Goal: Task Accomplishment & Management: Use online tool/utility

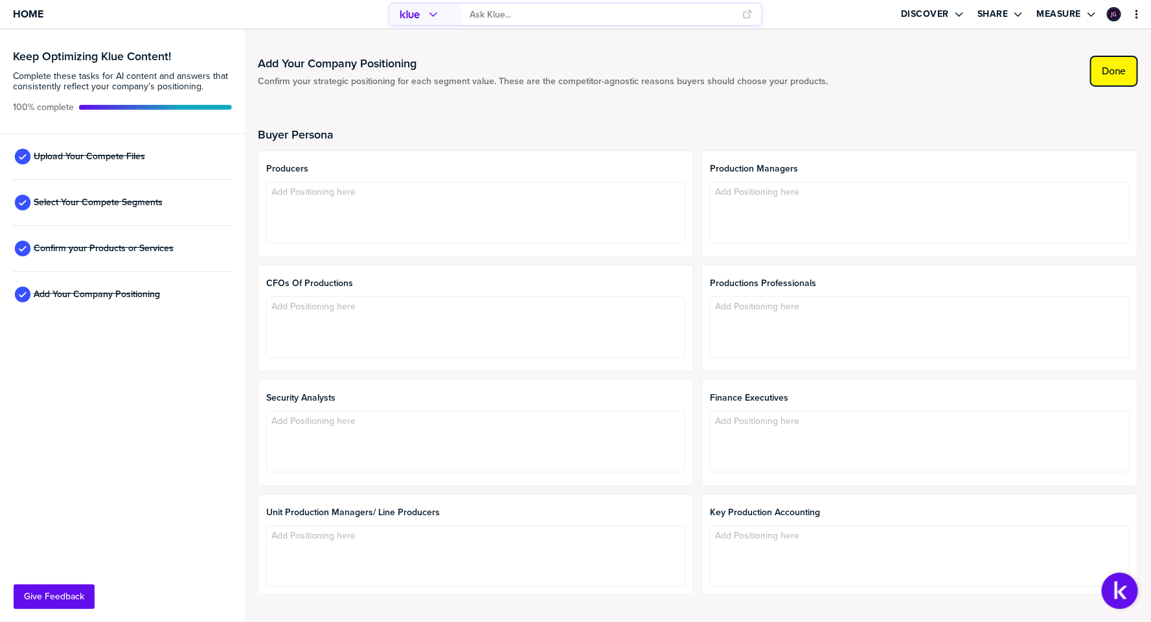
click at [1116, 73] on label "Done" at bounding box center [1114, 71] width 25 height 13
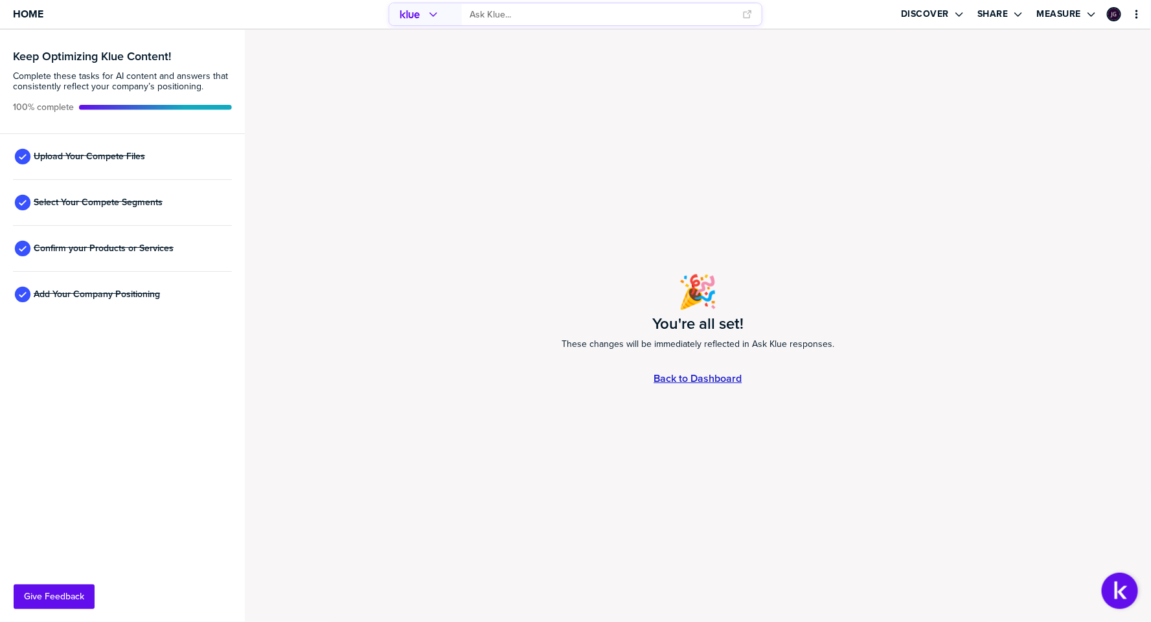
click at [697, 380] on link "Back to Dashboard" at bounding box center [698, 378] width 88 height 11
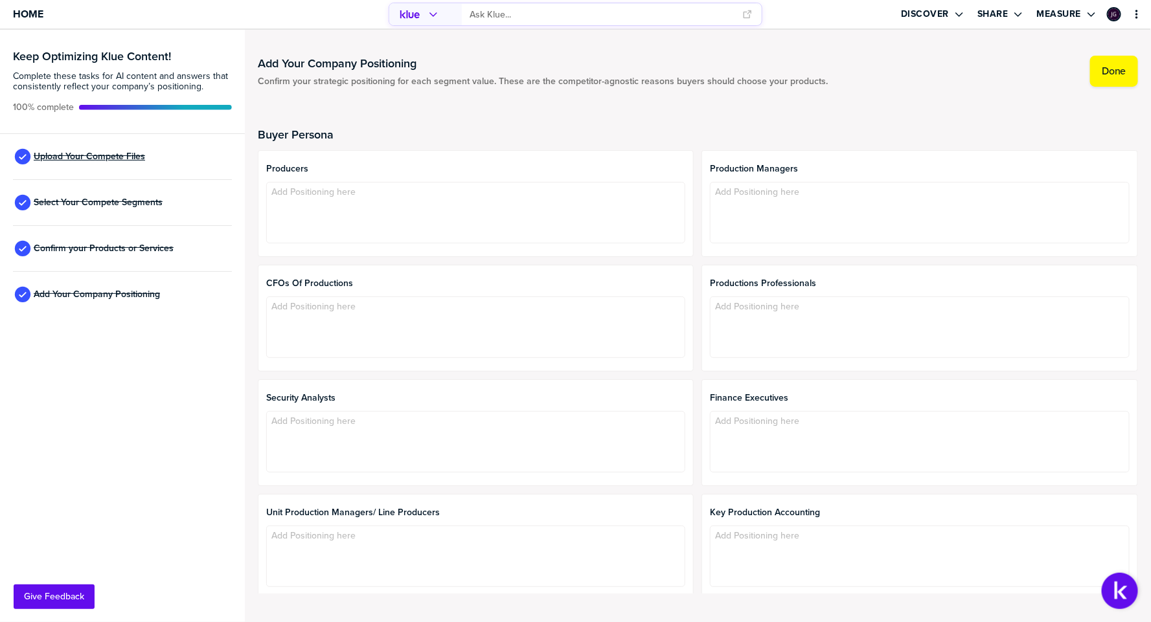
click at [114, 155] on span "Upload Your Compete Files" at bounding box center [89, 157] width 111 height 10
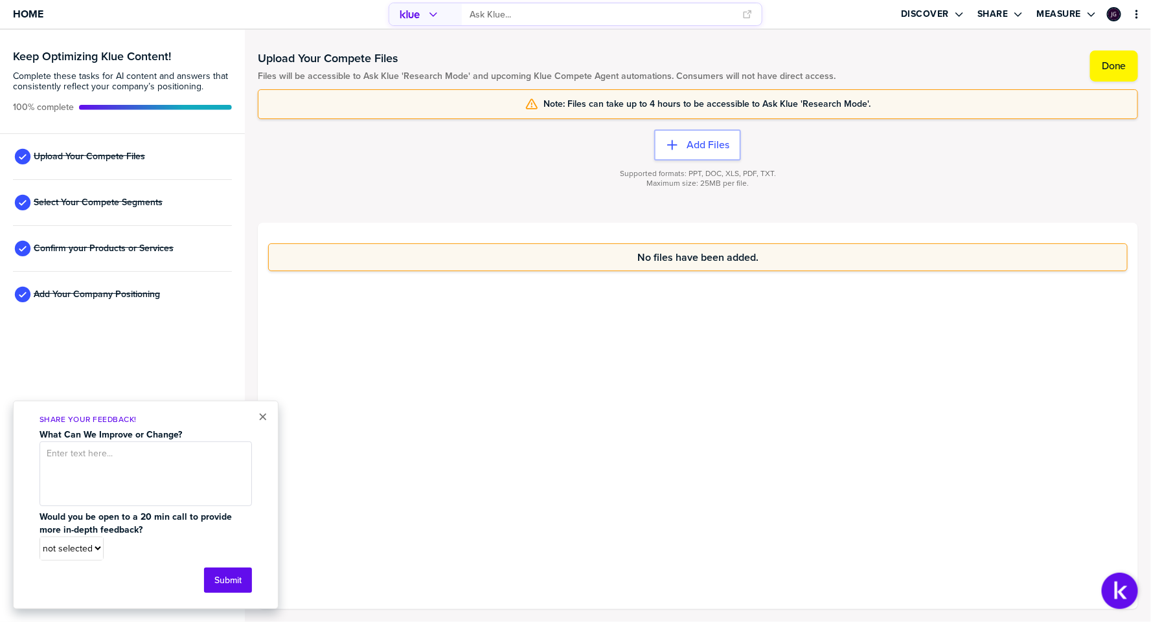
click at [102, 258] on div "Confirm your Products or Services" at bounding box center [122, 249] width 219 height 46
